Goal: Transaction & Acquisition: Download file/media

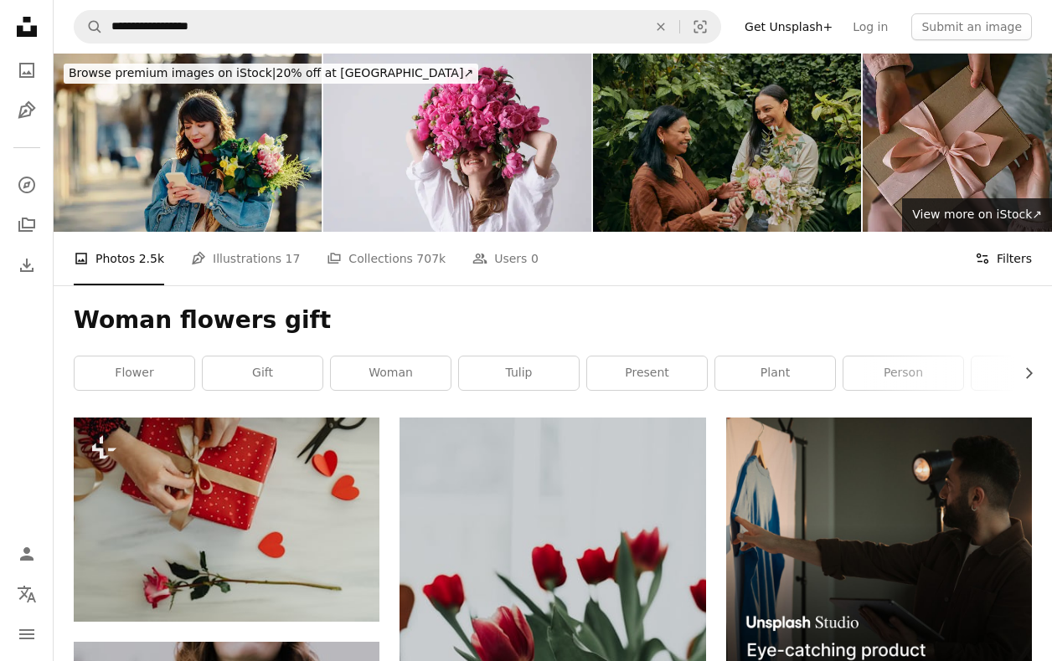
click at [1011, 247] on button "Filters Filters" at bounding box center [1003, 259] width 57 height 54
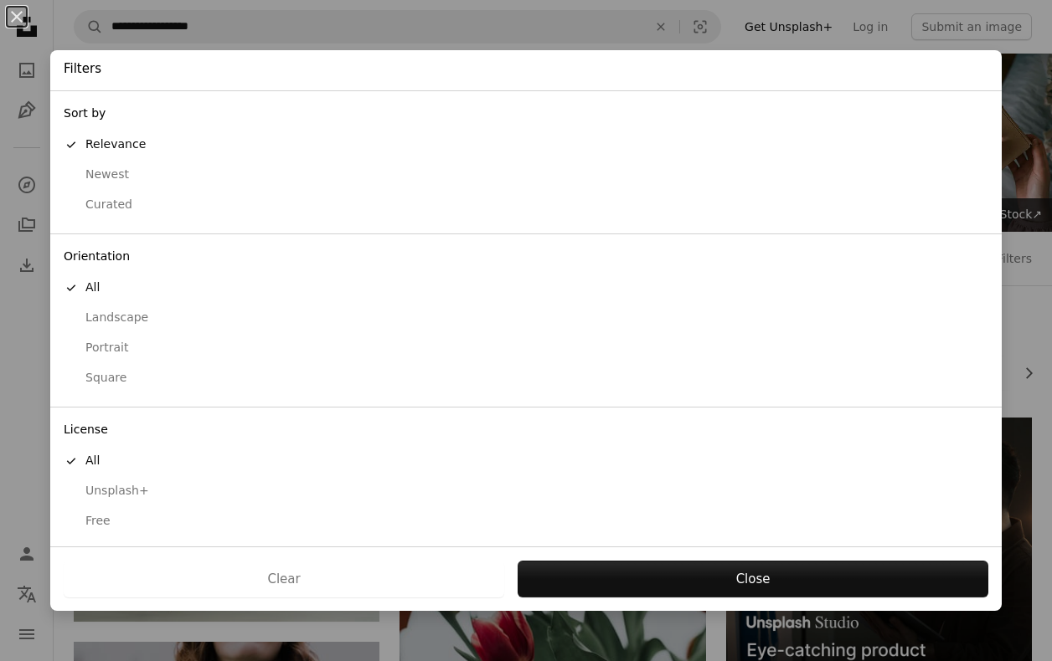
click at [117, 513] on div "Free" at bounding box center [526, 521] width 924 height 17
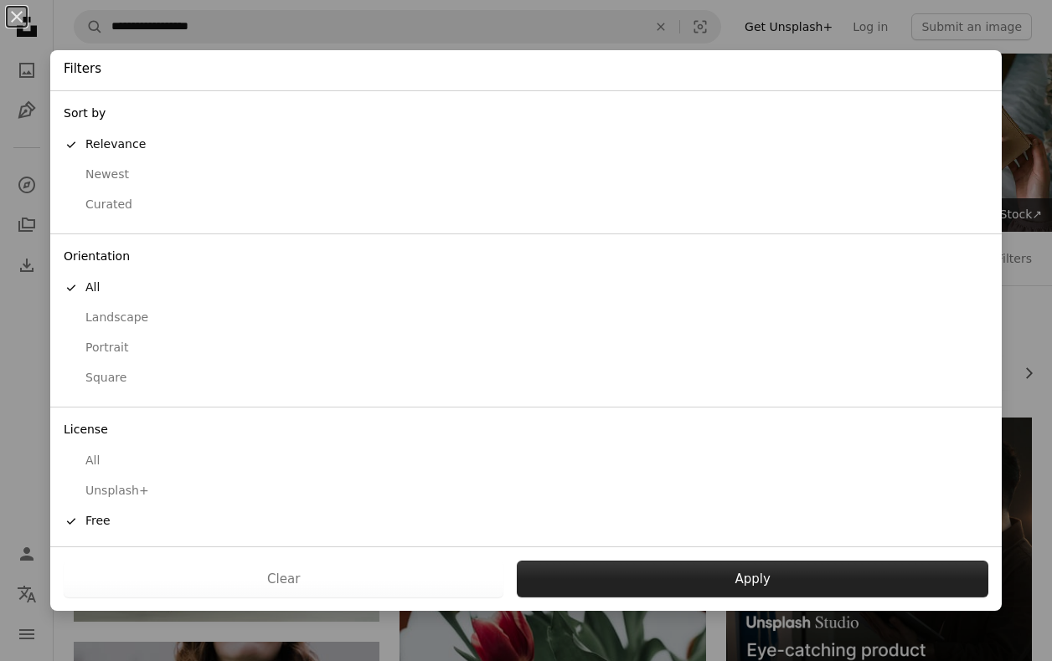
click at [747, 579] on button "Apply" at bounding box center [752, 579] width 471 height 37
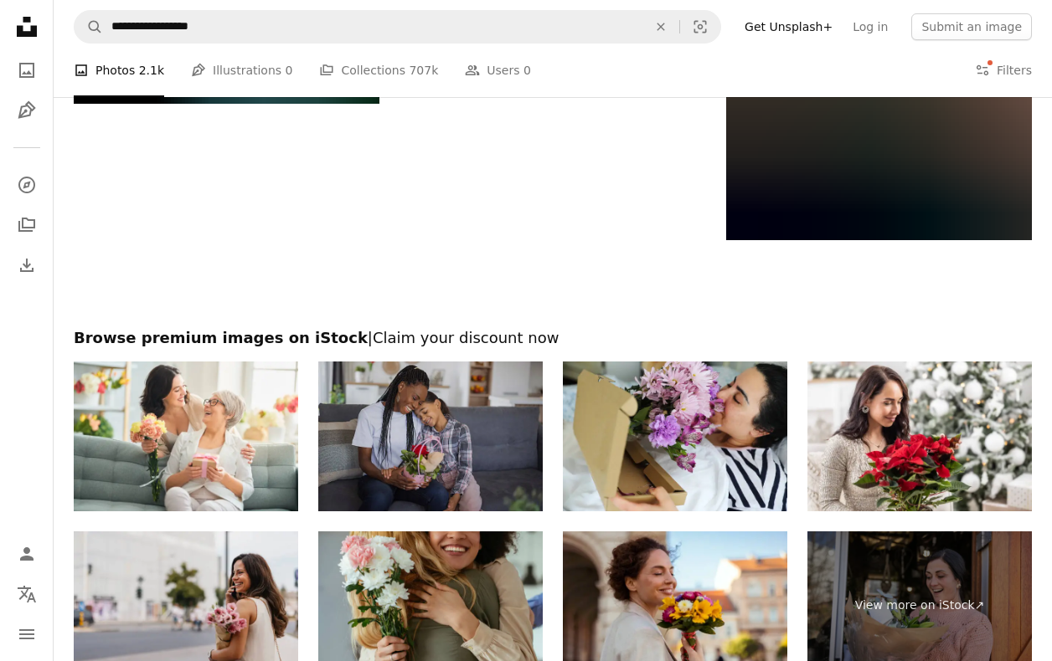
scroll to position [3010, 1]
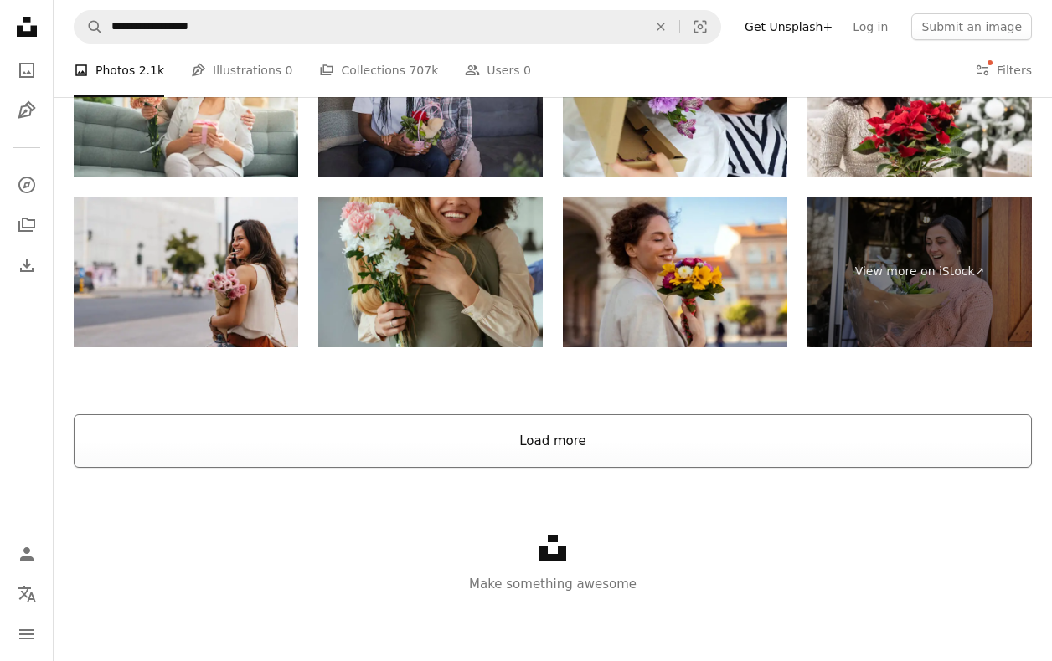
click at [425, 435] on button "Load more" at bounding box center [553, 441] width 958 height 54
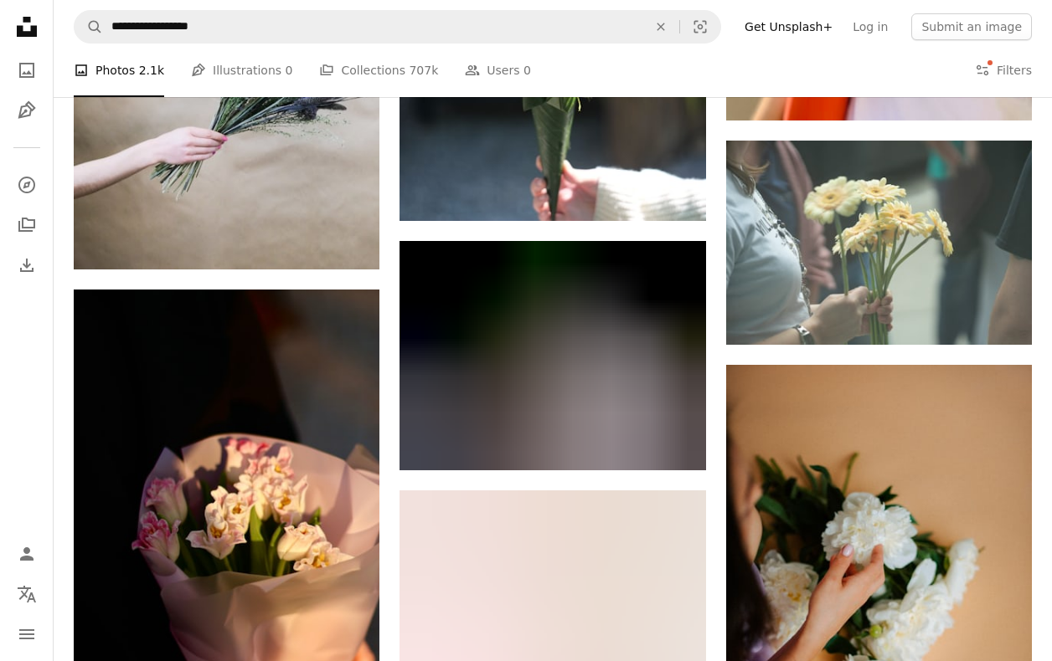
scroll to position [11176, 0]
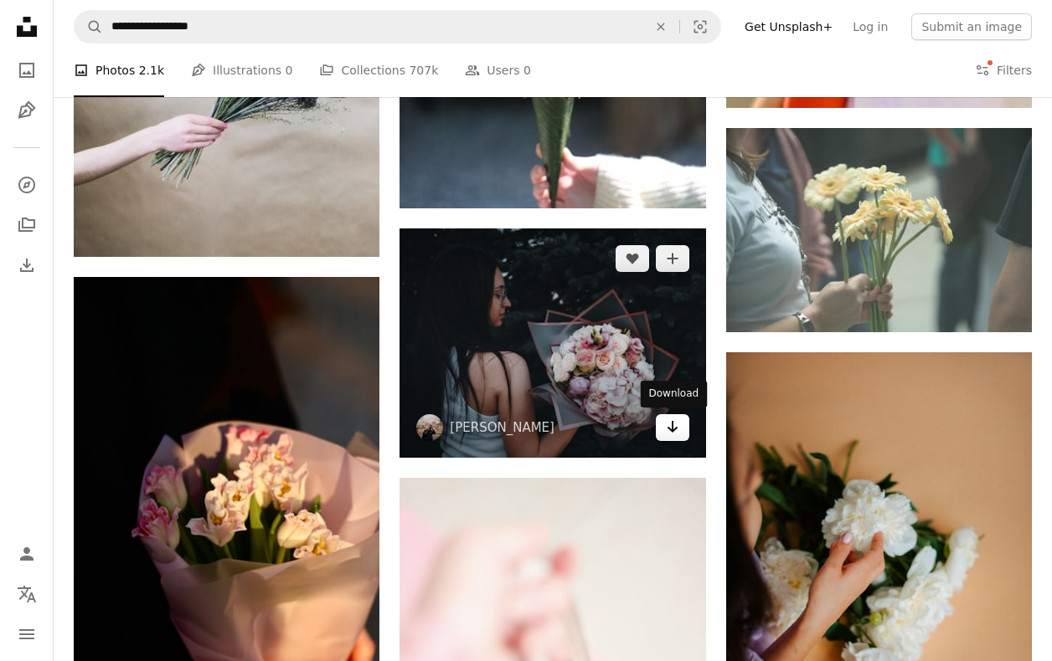
click at [672, 425] on icon "Download" at bounding box center [671, 427] width 11 height 12
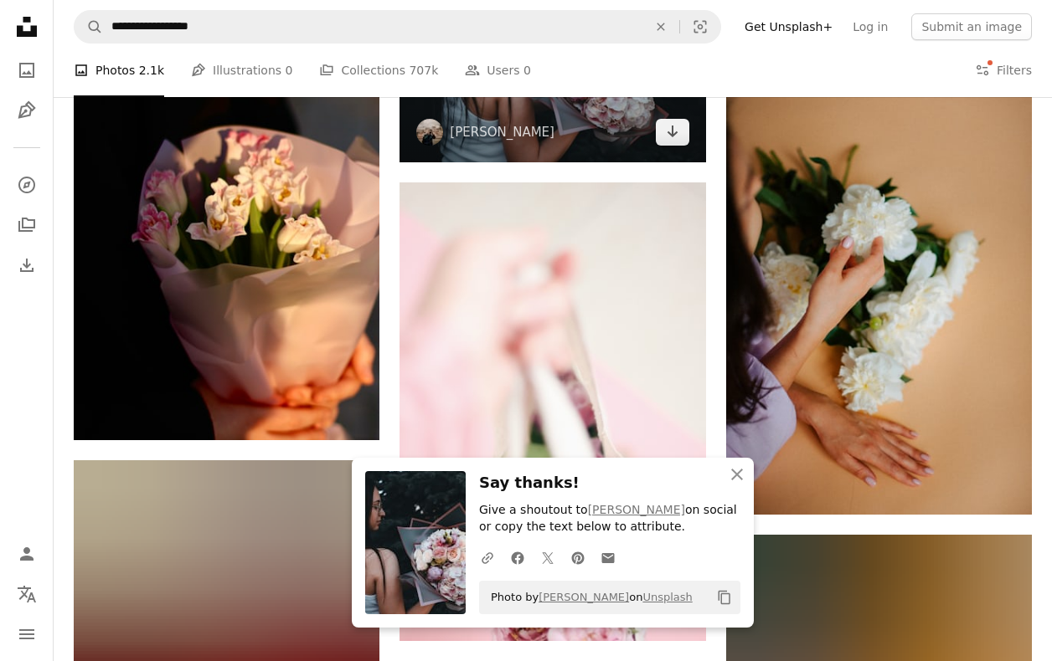
scroll to position [11507, 0]
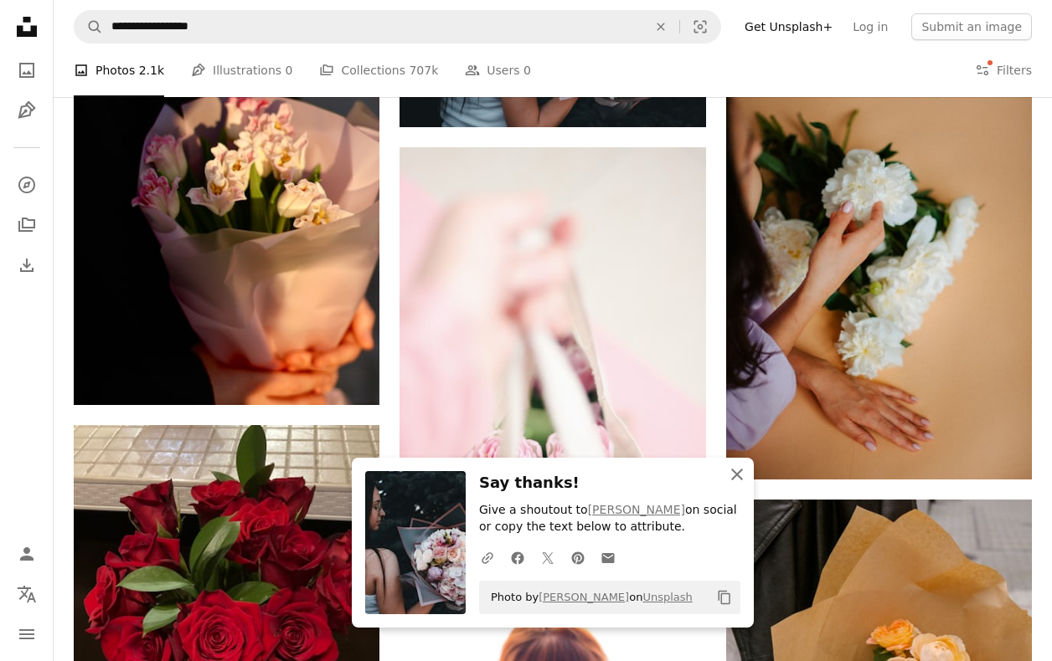
click at [736, 474] on icon "An X shape" at bounding box center [737, 475] width 20 height 20
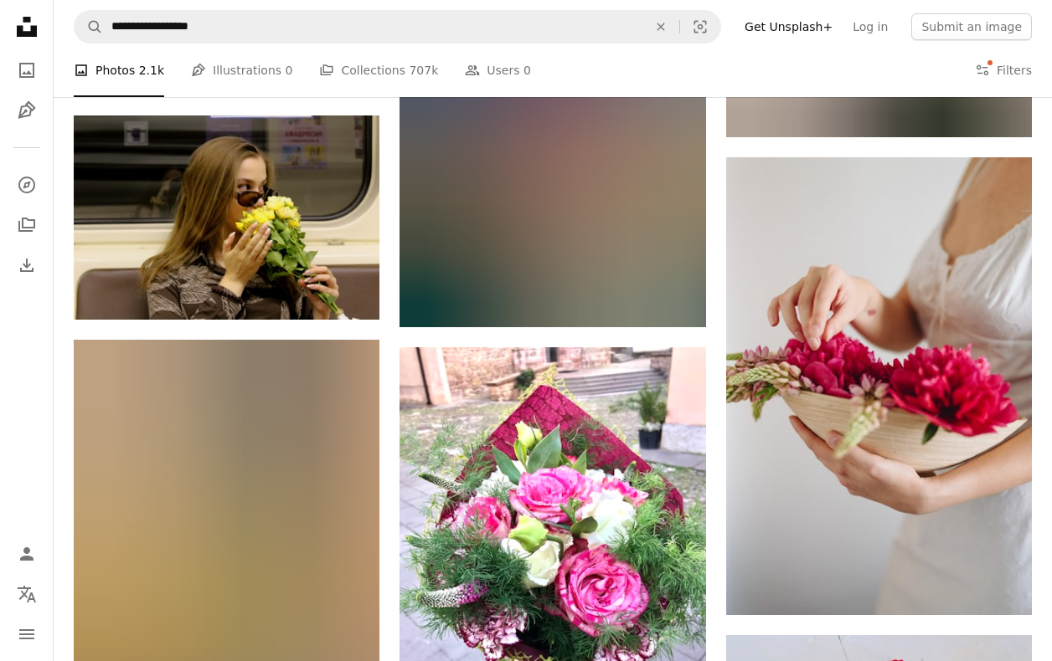
scroll to position [16711, 0]
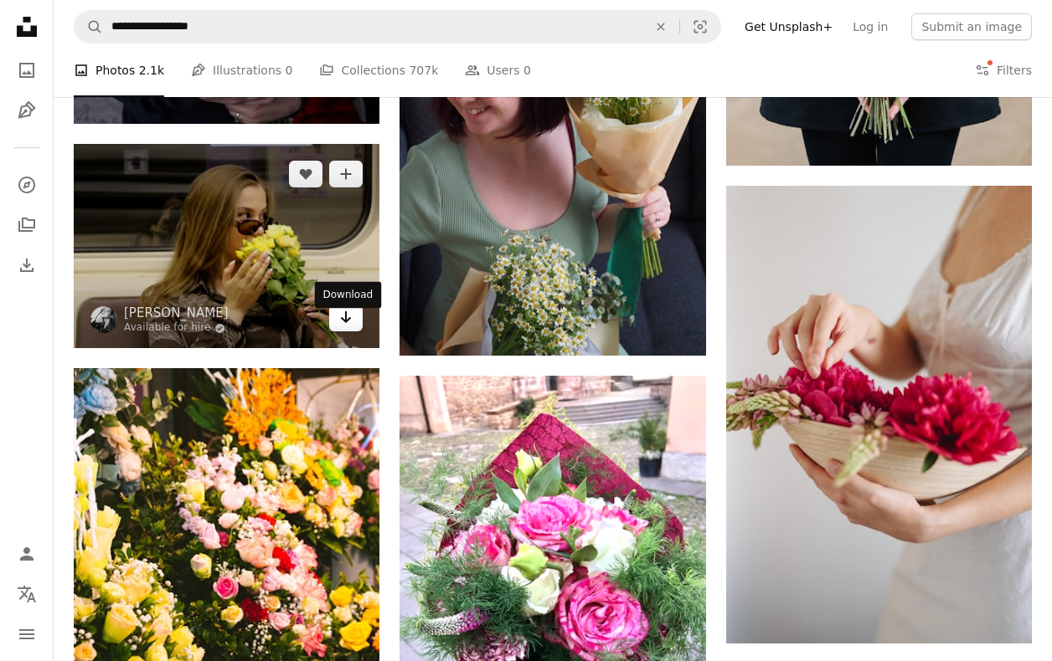
click at [349, 323] on icon "Download" at bounding box center [346, 317] width 11 height 12
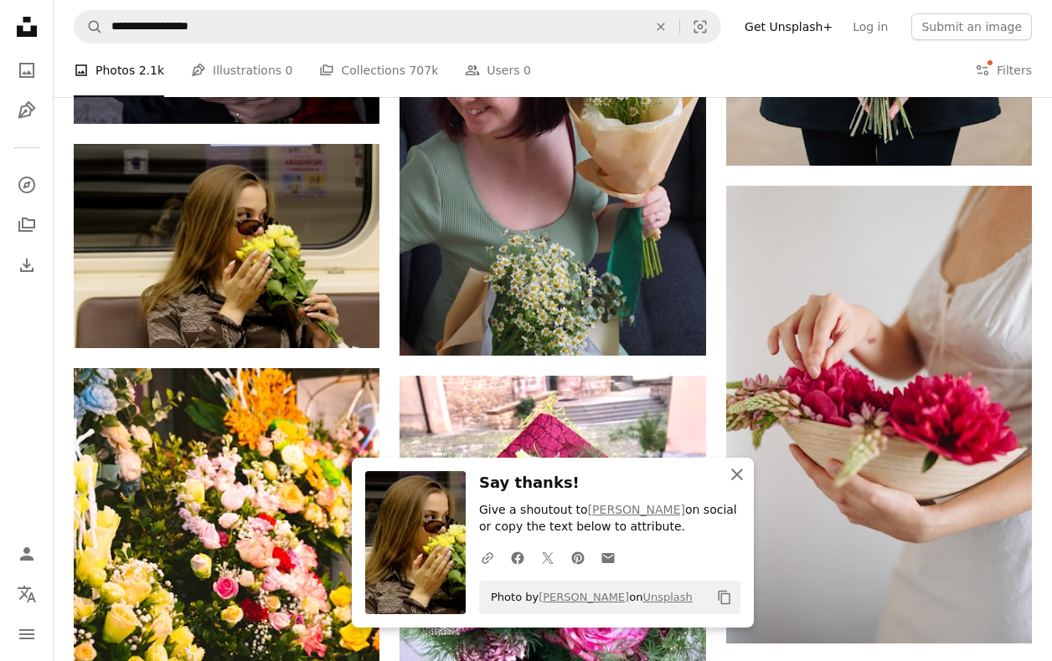
click at [734, 479] on icon "button" at bounding box center [737, 475] width 12 height 12
click at [734, 479] on icon "An X shape" at bounding box center [737, 475] width 20 height 20
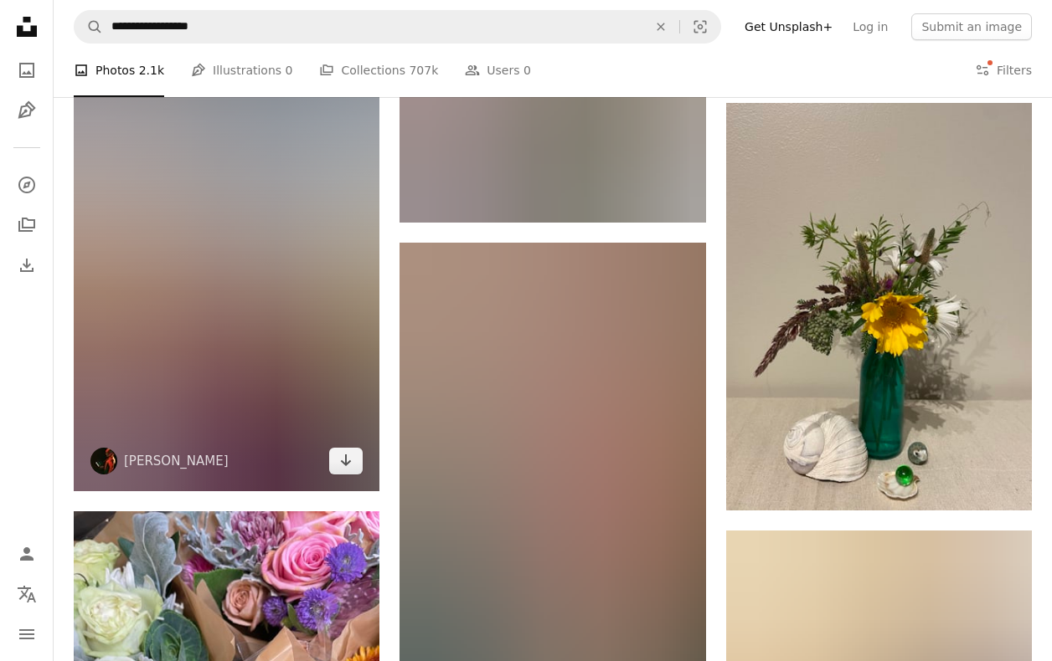
scroll to position [40058, 0]
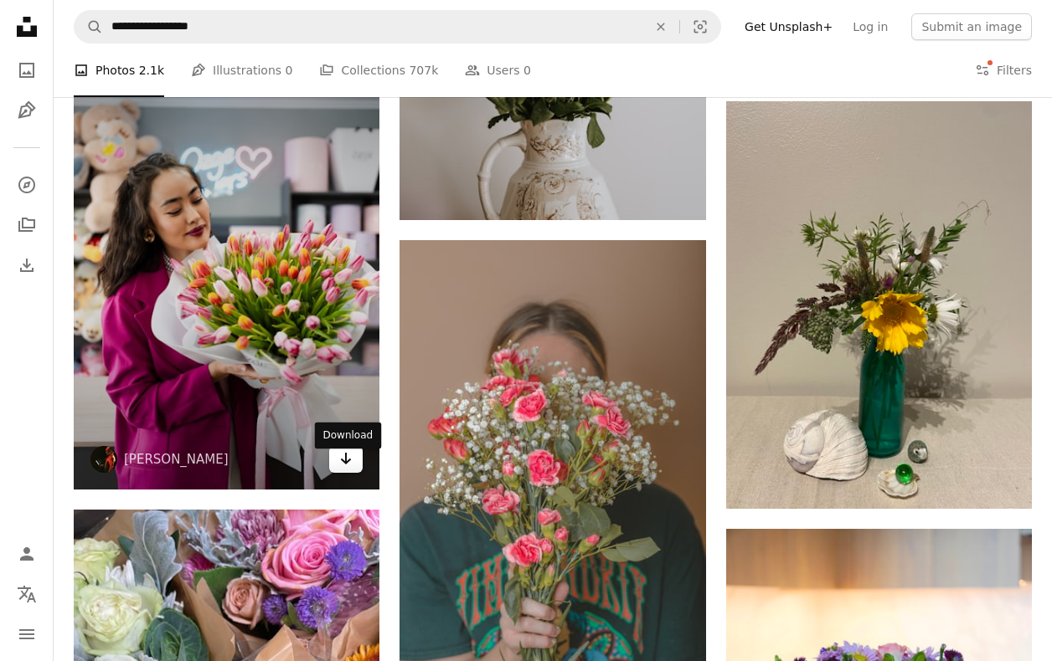
click at [353, 470] on link "Arrow pointing down" at bounding box center [345, 459] width 33 height 27
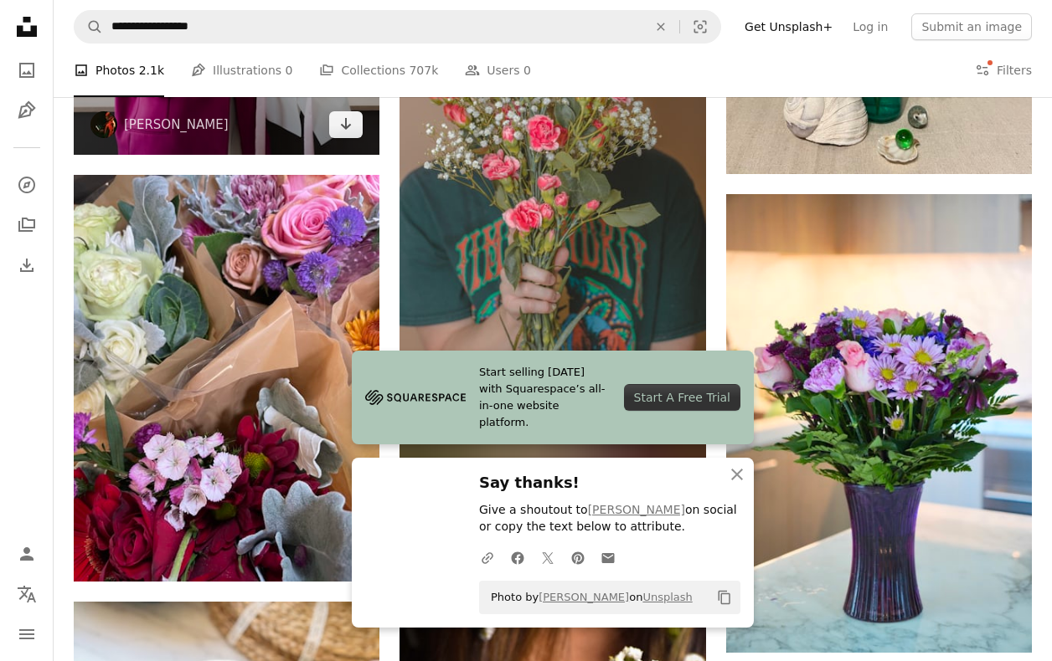
scroll to position [40454, 0]
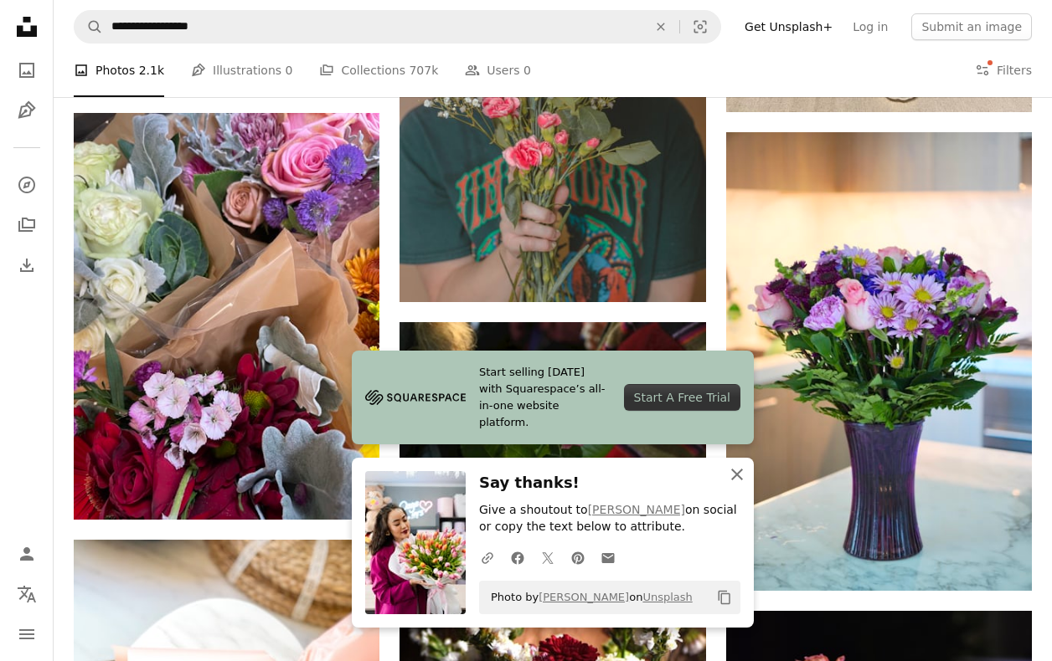
click at [739, 481] on icon "An X shape" at bounding box center [737, 475] width 20 height 20
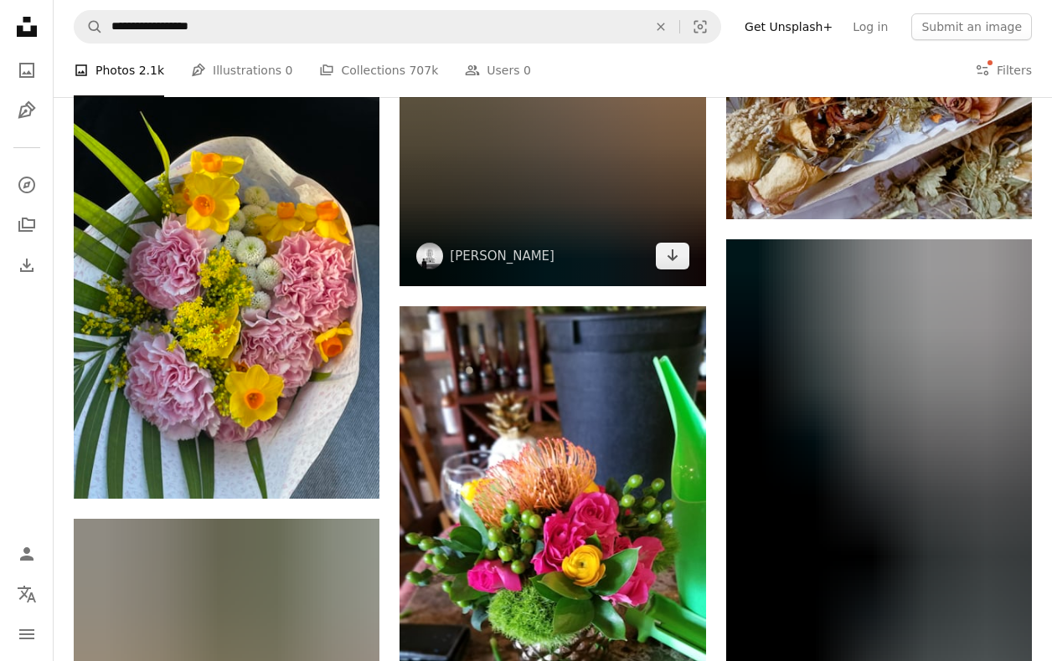
scroll to position [42594, 0]
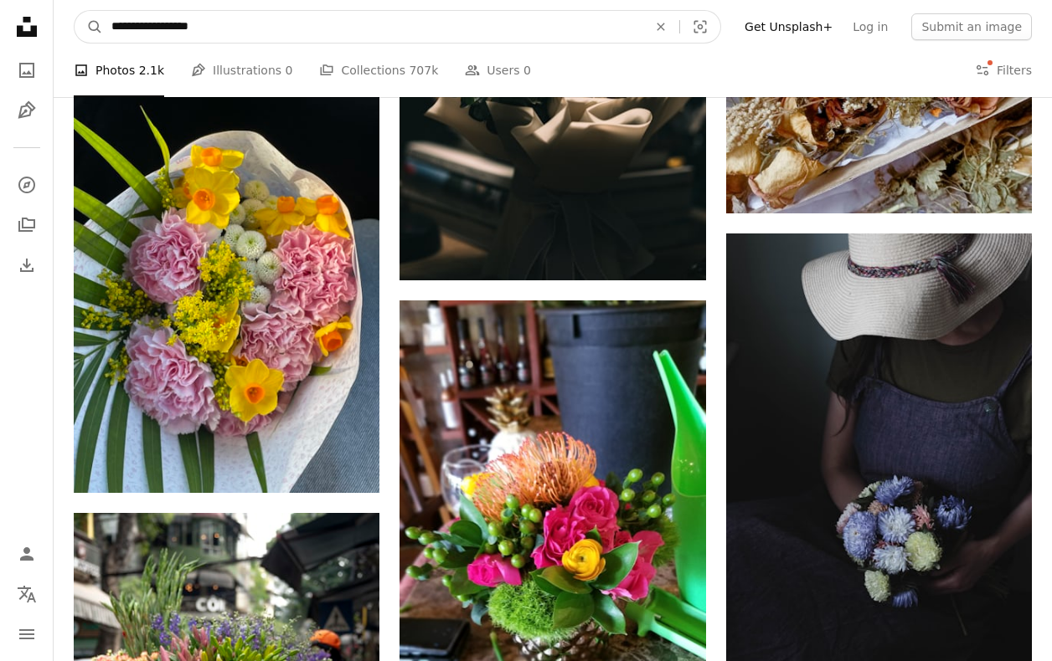
click at [243, 31] on input "**********" at bounding box center [372, 27] width 539 height 32
